Goal: Check status: Check status

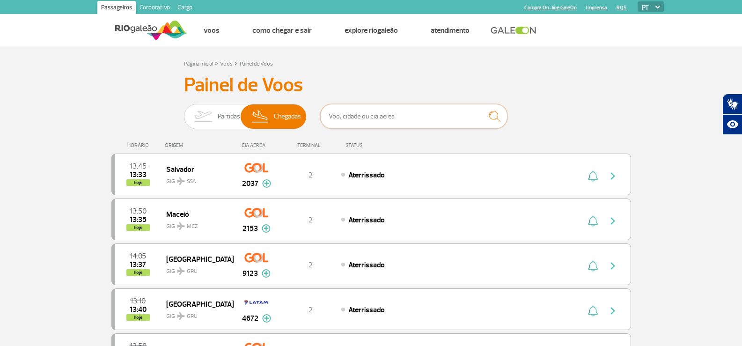
click at [356, 121] on input "text" at bounding box center [413, 116] width 187 height 25
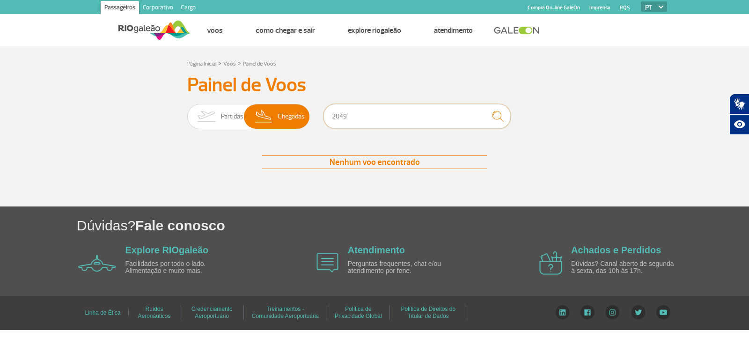
click at [372, 114] on input "2049" at bounding box center [416, 116] width 187 height 25
click at [370, 116] on input "2049" at bounding box center [416, 116] width 187 height 25
type input "2049"
click at [380, 107] on input "2049" at bounding box center [416, 116] width 187 height 25
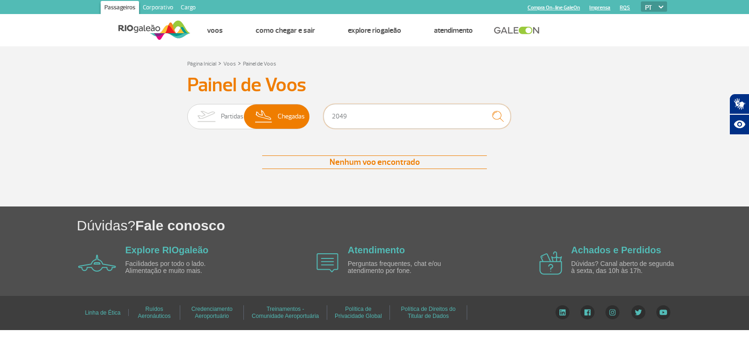
click at [380, 107] on input "2049" at bounding box center [416, 116] width 187 height 25
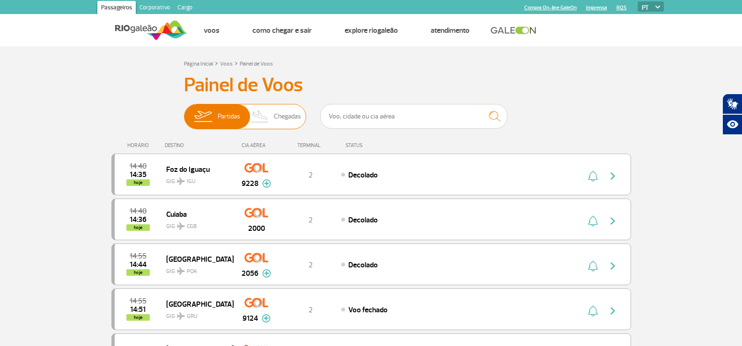
click at [275, 113] on span "Chegadas" at bounding box center [287, 116] width 27 height 24
click at [184, 112] on input "Partidas Chegadas" at bounding box center [184, 112] width 0 height 0
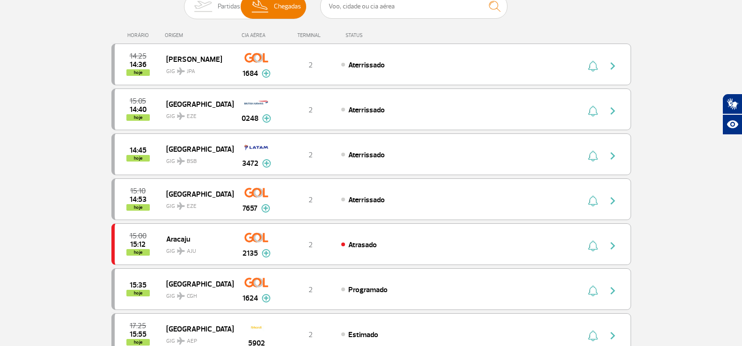
scroll to position [140, 0]
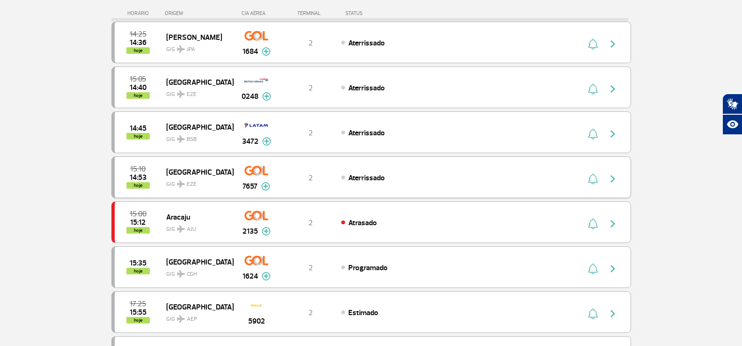
click at [269, 186] on img at bounding box center [265, 186] width 9 height 8
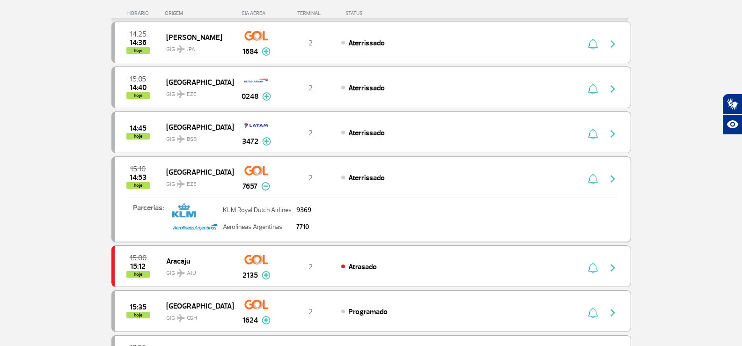
scroll to position [187, 0]
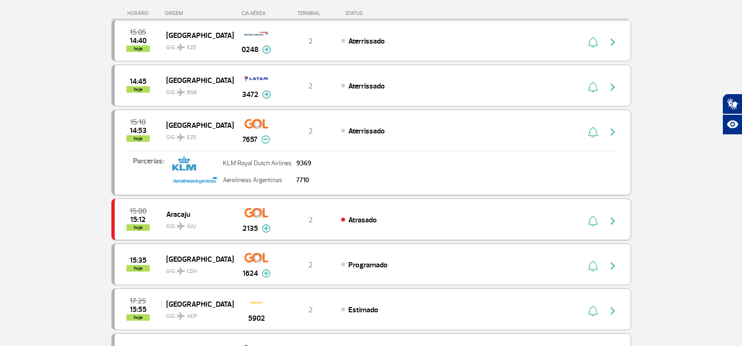
click at [269, 228] on img at bounding box center [266, 228] width 9 height 8
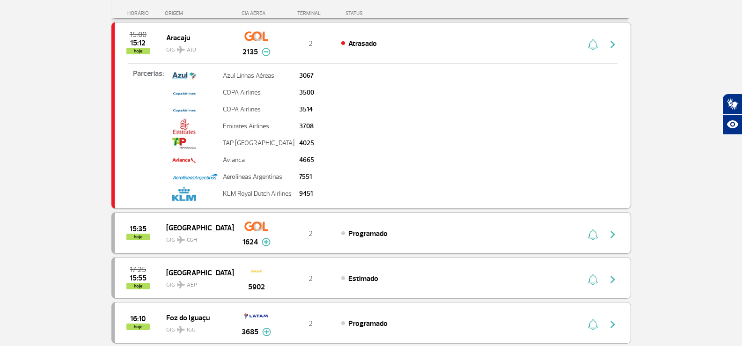
scroll to position [374, 0]
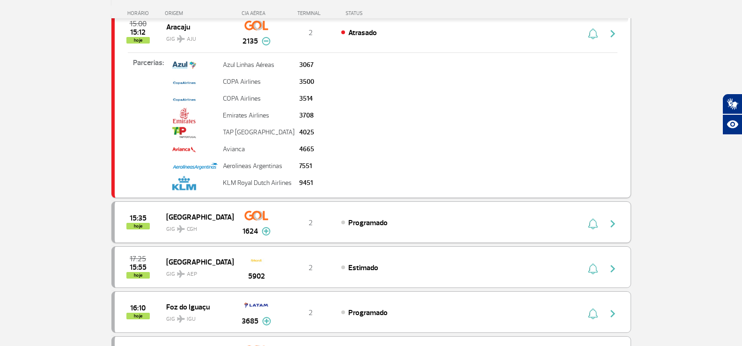
click at [266, 226] on button at bounding box center [266, 231] width 9 height 11
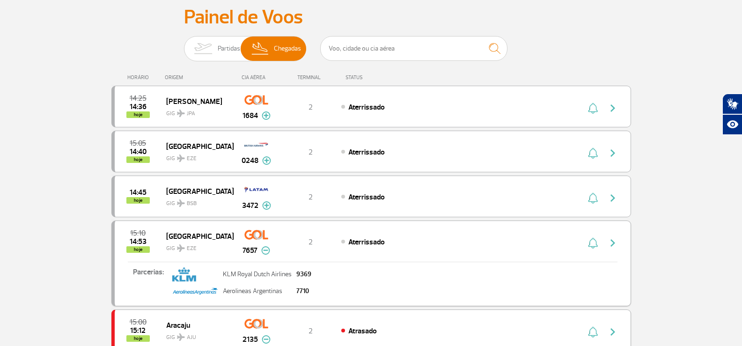
scroll to position [47, 0]
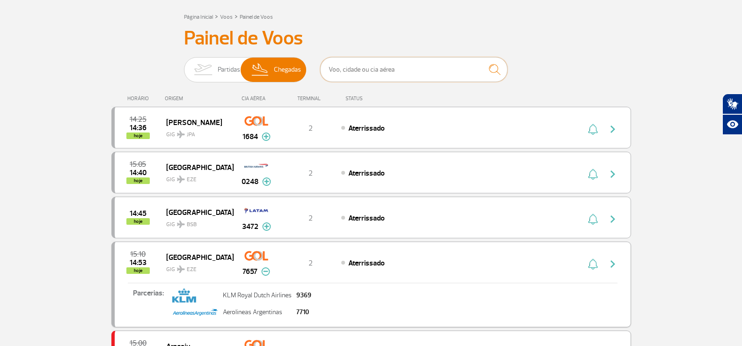
click at [377, 71] on input "text" at bounding box center [413, 69] width 187 height 25
type input "2049"
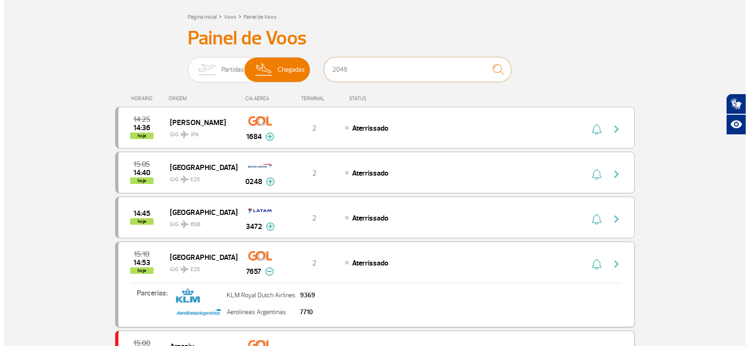
scroll to position [0, 0]
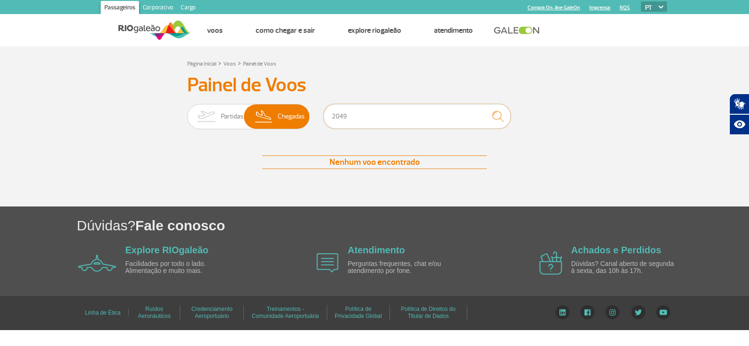
click at [391, 121] on input "2049" at bounding box center [416, 116] width 187 height 25
type input "2049"
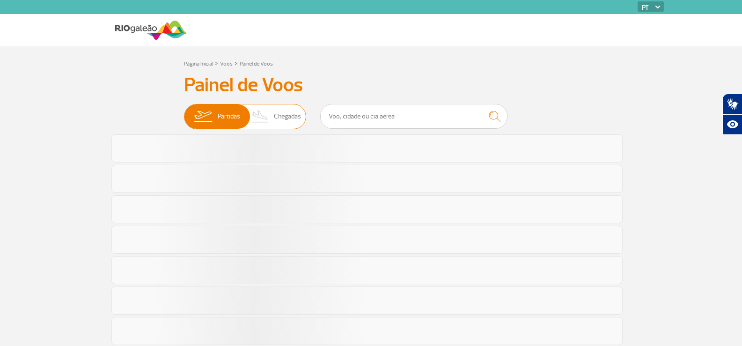
click at [287, 124] on span "Chegadas" at bounding box center [287, 116] width 27 height 24
click at [184, 112] on input "Partidas Chegadas" at bounding box center [184, 112] width 0 height 0
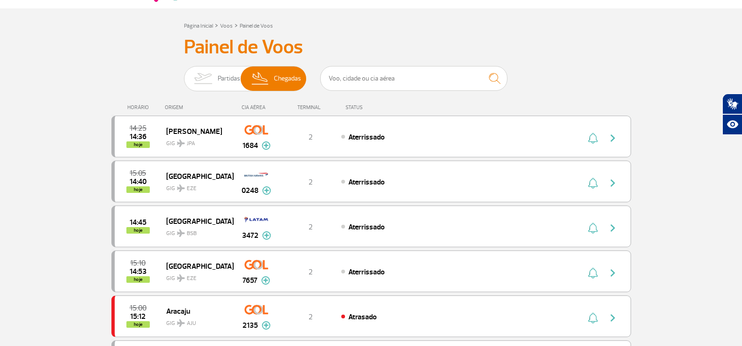
scroll to position [94, 0]
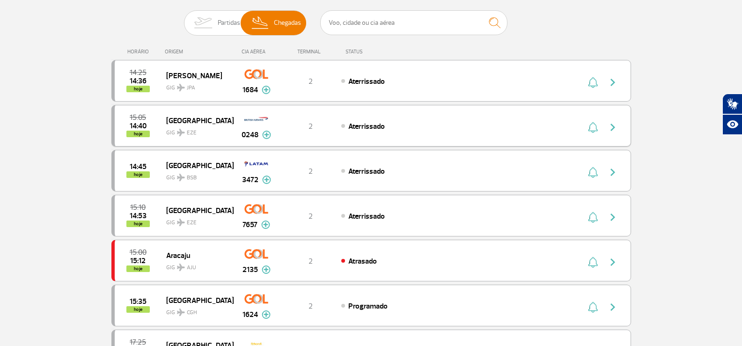
click at [263, 139] on img at bounding box center [266, 135] width 9 height 8
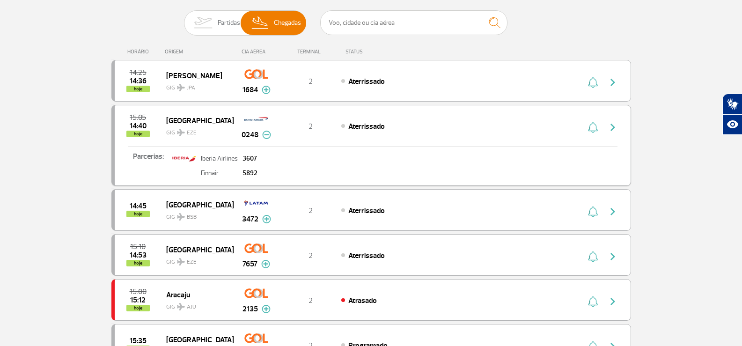
click at [270, 135] on img at bounding box center [266, 135] width 9 height 8
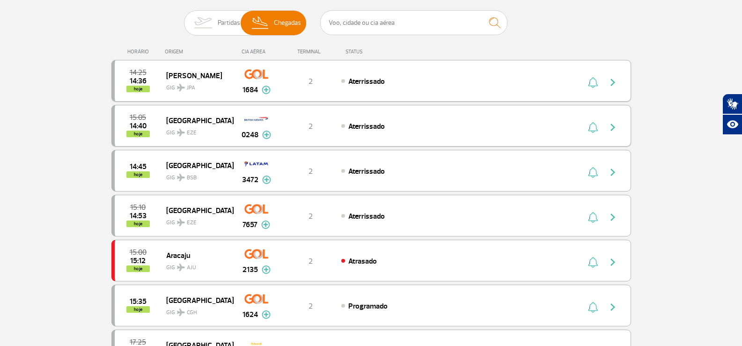
click at [267, 94] on img at bounding box center [266, 90] width 9 height 8
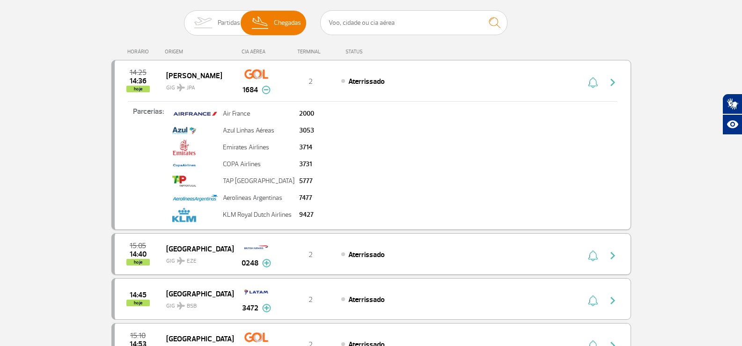
click at [266, 87] on img at bounding box center [266, 90] width 9 height 8
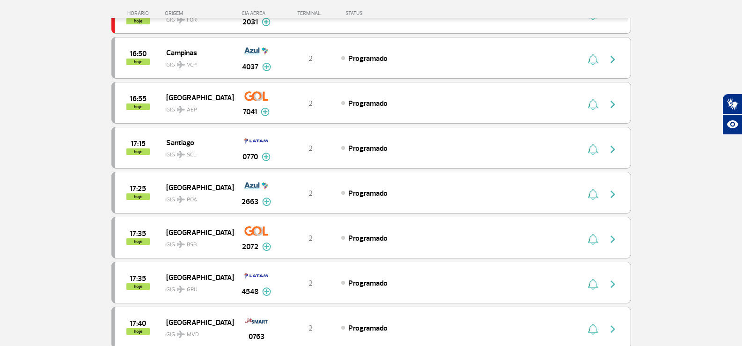
scroll to position [796, 0]
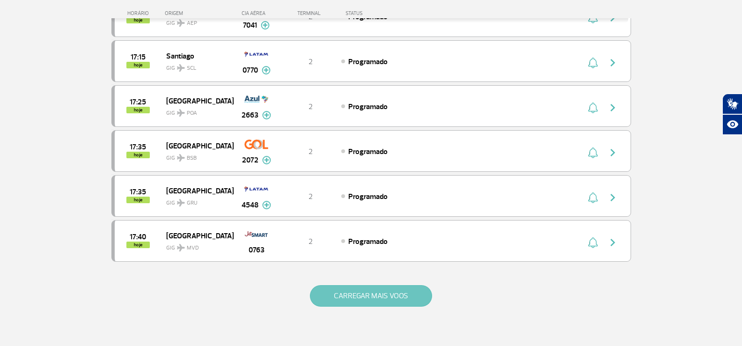
click at [343, 293] on button "CARREGAR MAIS VOOS" at bounding box center [371, 296] width 122 height 22
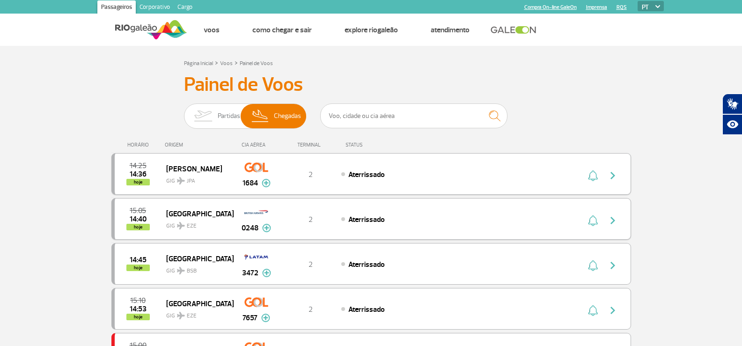
scroll to position [0, 0]
click at [332, 120] on input "text" at bounding box center [413, 116] width 187 height 25
type input "2049"
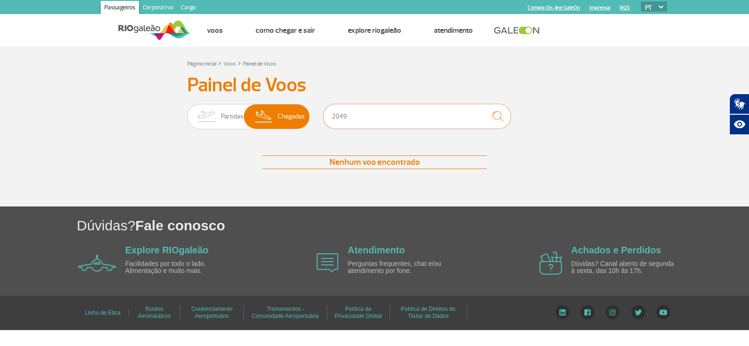
click at [371, 121] on input "2049" at bounding box center [416, 116] width 187 height 25
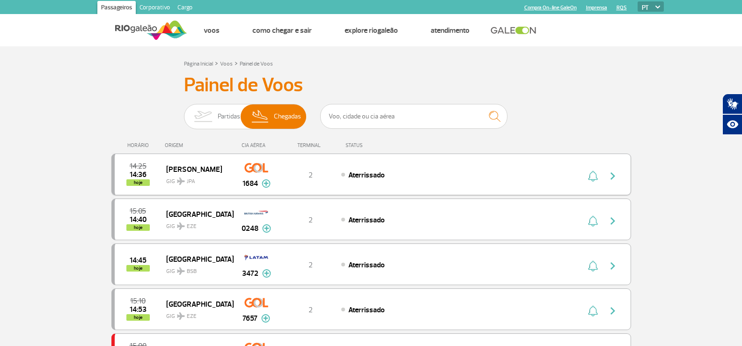
click at [265, 180] on img at bounding box center [266, 183] width 9 height 8
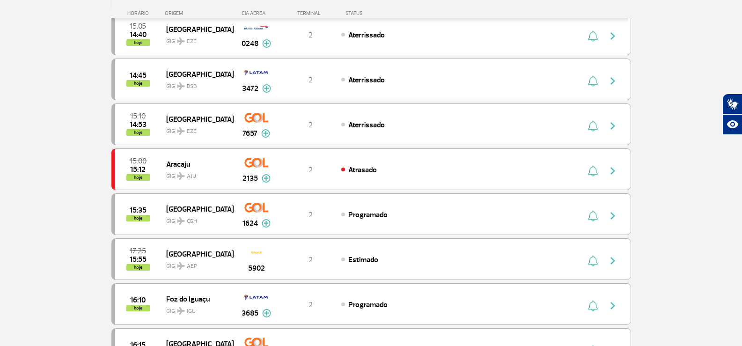
scroll to position [328, 0]
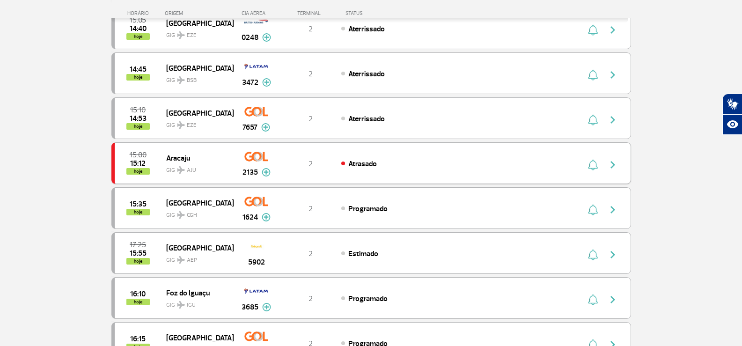
click at [265, 173] on img at bounding box center [266, 172] width 9 height 8
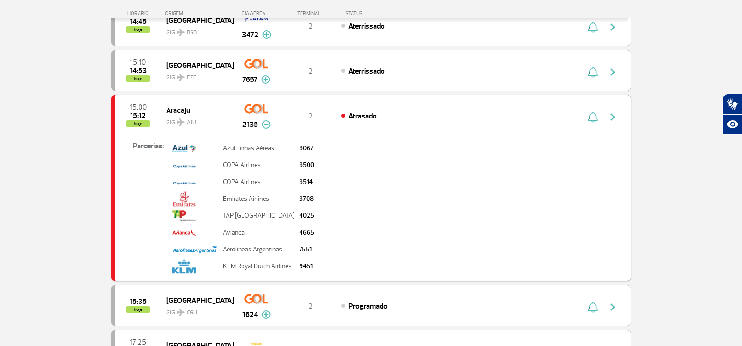
scroll to position [421, 0]
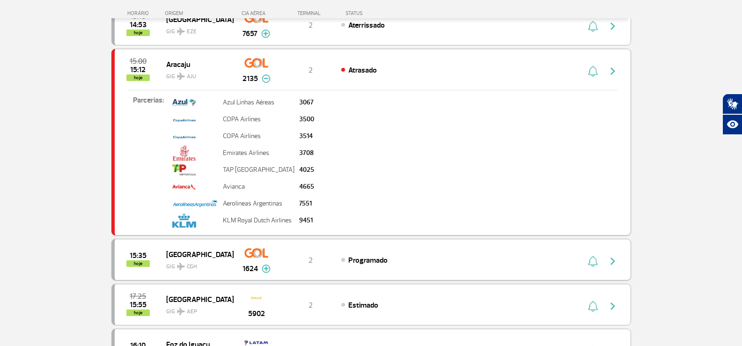
click at [268, 268] on img at bounding box center [266, 268] width 9 height 8
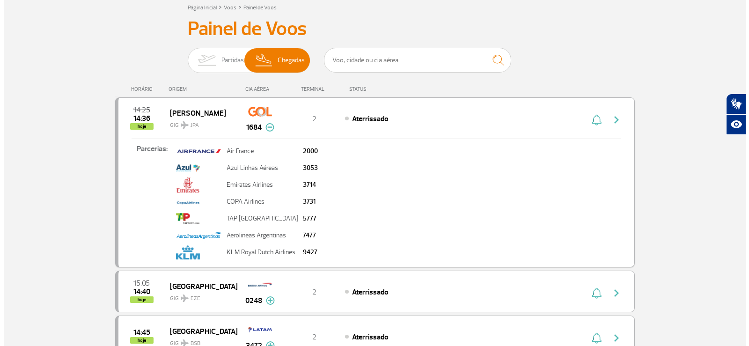
scroll to position [0, 0]
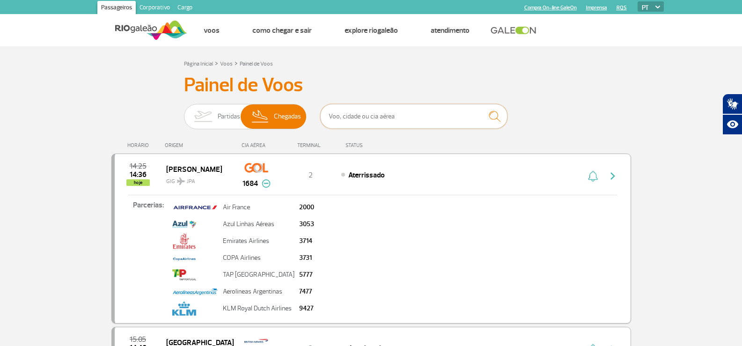
click at [367, 120] on input "text" at bounding box center [413, 116] width 187 height 25
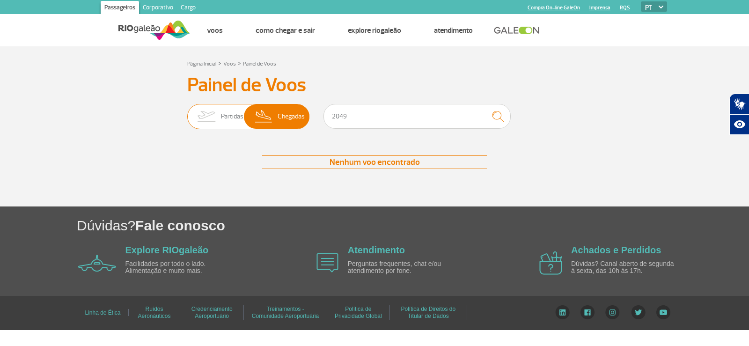
click at [219, 110] on img at bounding box center [205, 116] width 29 height 24
click at [187, 112] on input "Partidas Chegadas" at bounding box center [187, 112] width 0 height 0
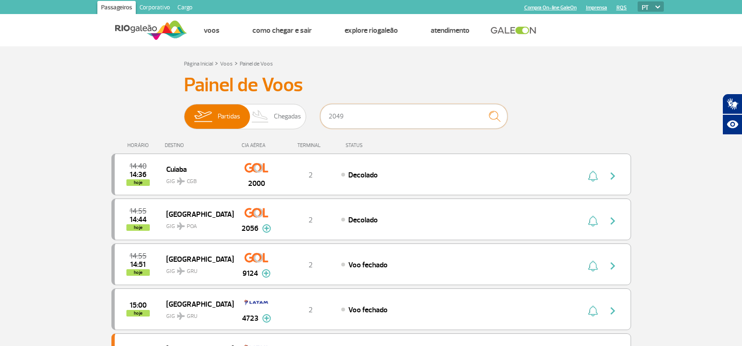
click at [380, 114] on input "2049" at bounding box center [413, 116] width 187 height 25
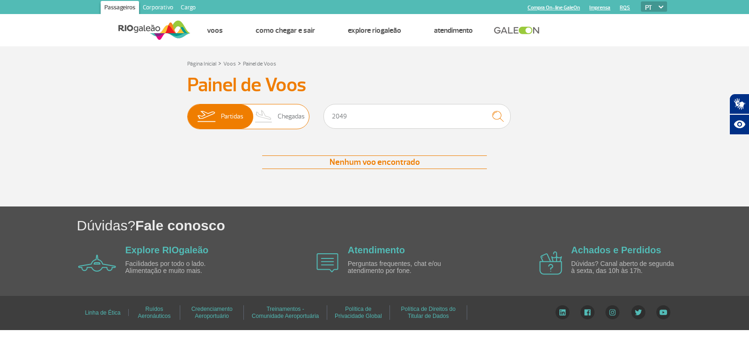
click at [305, 109] on span "Partidas Chegadas" at bounding box center [248, 116] width 122 height 25
click at [187, 112] on input "Partidas Chegadas" at bounding box center [187, 112] width 0 height 0
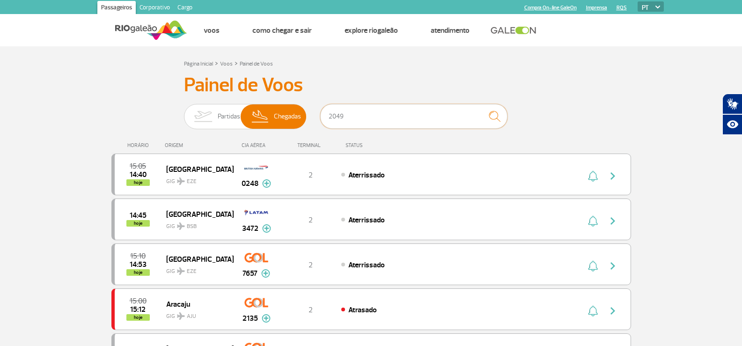
click at [374, 110] on input "2049" at bounding box center [413, 116] width 187 height 25
type input "2049"
